Goal: Information Seeking & Learning: Learn about a topic

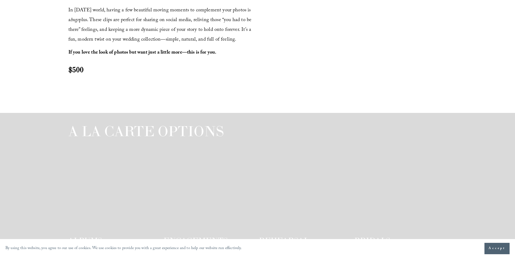
scroll to position [785, 0]
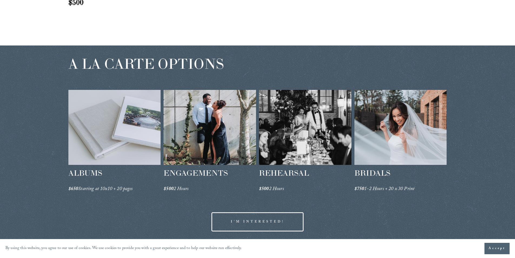
click at [202, 145] on div at bounding box center [210, 127] width 93 height 75
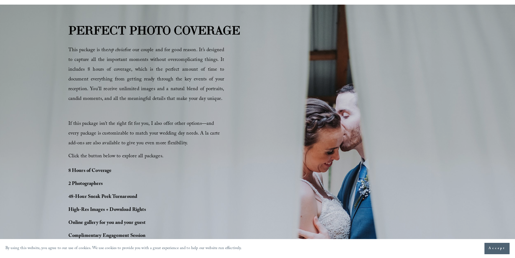
scroll to position [372, 0]
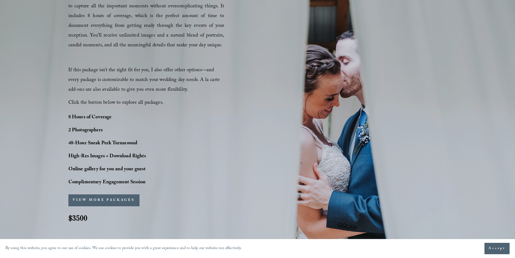
click at [112, 201] on button "VIEW MORE PACKAGES" at bounding box center [103, 200] width 71 height 12
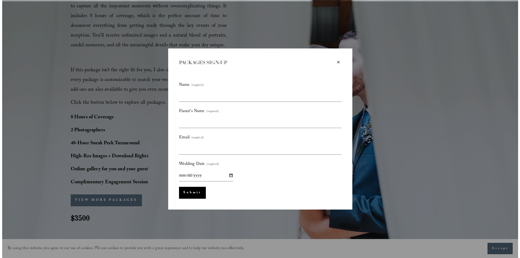
scroll to position [373, 0]
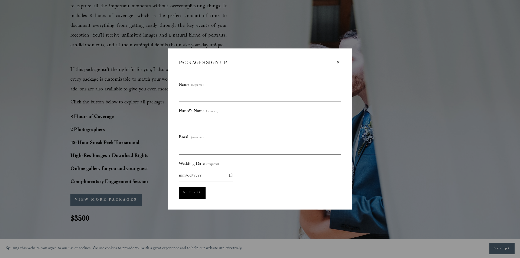
click at [337, 61] on div "×" at bounding box center [338, 62] width 6 height 6
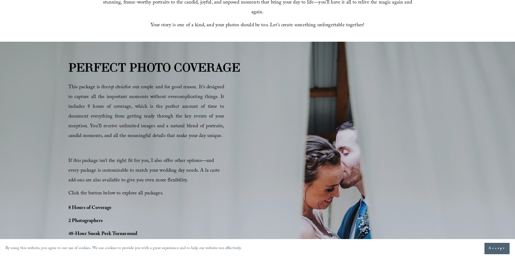
scroll to position [291, 0]
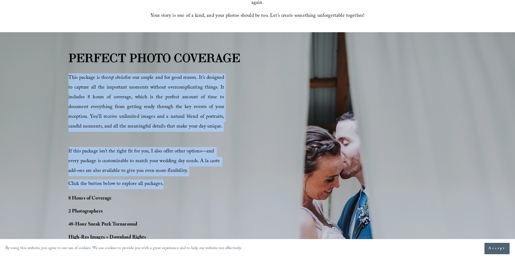
drag, startPoint x: 69, startPoint y: 78, endPoint x: 172, endPoint y: 183, distance: 147.1
click at [172, 183] on div "This package is the top choice for our couple and for good reason. It’s designe…" at bounding box center [146, 131] width 156 height 116
copy div "This package is the top choice for our couple and for good reason. It’s designe…"
click at [282, 175] on div "PERFECT PHOTO COVERAGE This package is the top choice for our couple and for go…" at bounding box center [257, 181] width 515 height 264
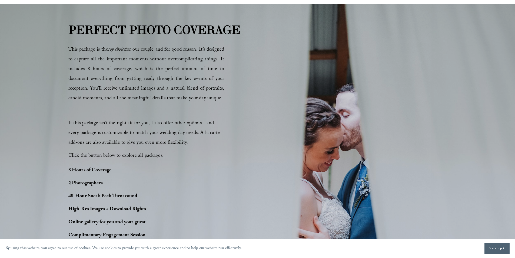
scroll to position [399, 0]
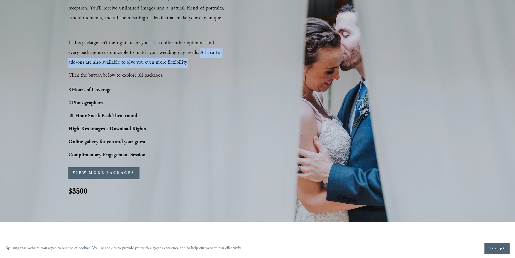
drag, startPoint x: 186, startPoint y: 51, endPoint x: 197, endPoint y: 61, distance: 14.8
click at [197, 61] on p "If this package isn’t the right fit for you, I also offer other options—and eve…" at bounding box center [146, 53] width 156 height 29
copy span "A la carte add-ons are also available to give you even more flexibility."
